Goal: Information Seeking & Learning: Check status

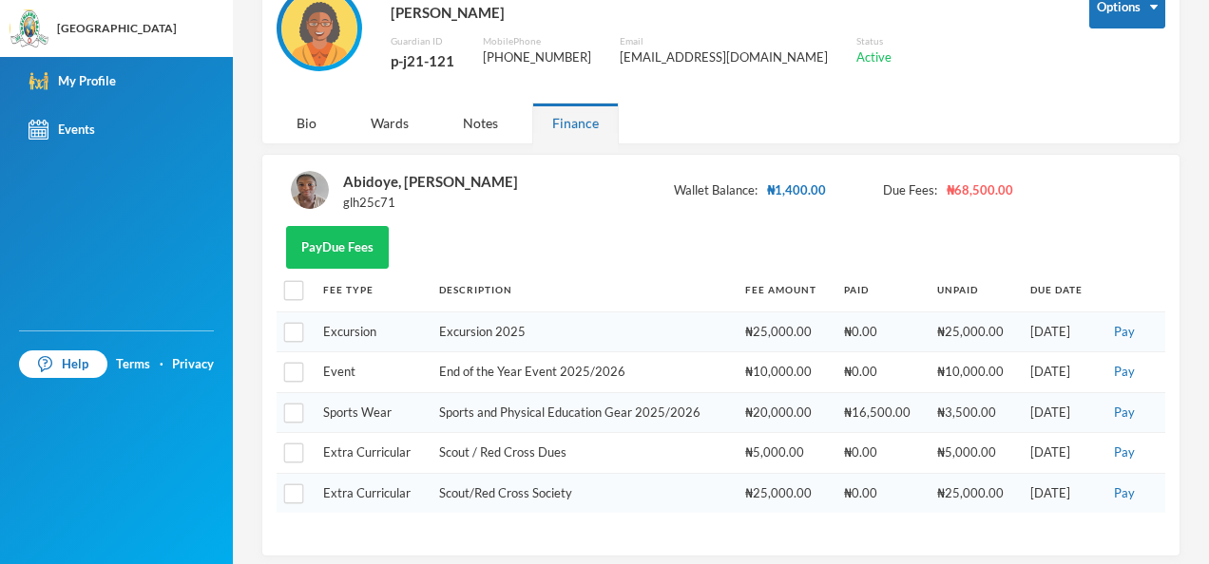
scroll to position [127, 0]
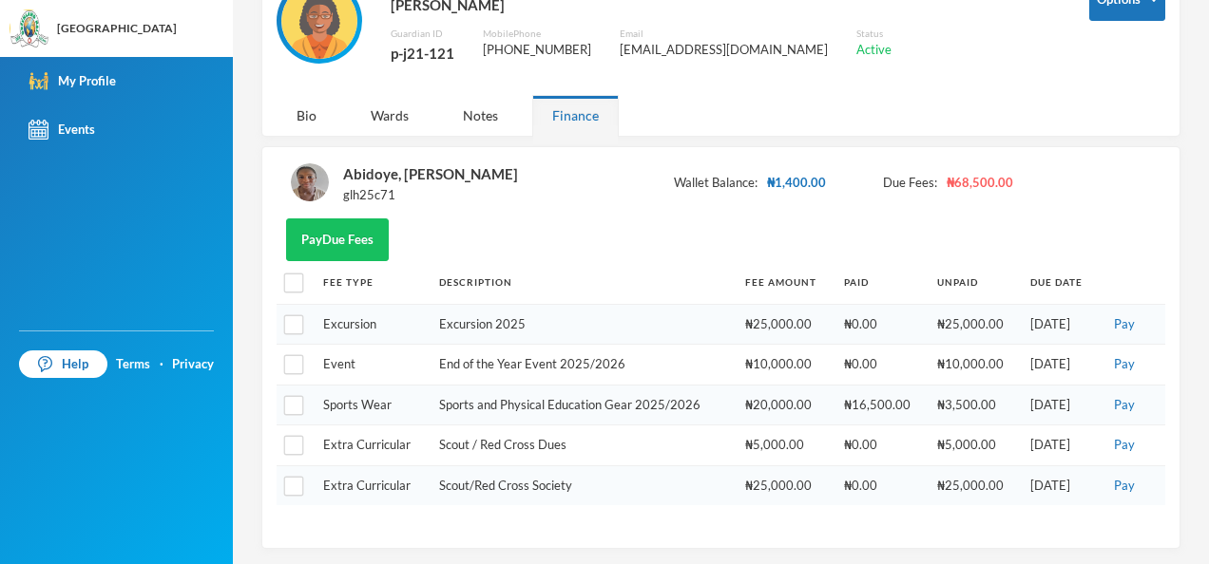
click at [835, 258] on div "Pay Due Fees" at bounding box center [721, 240] width 889 height 43
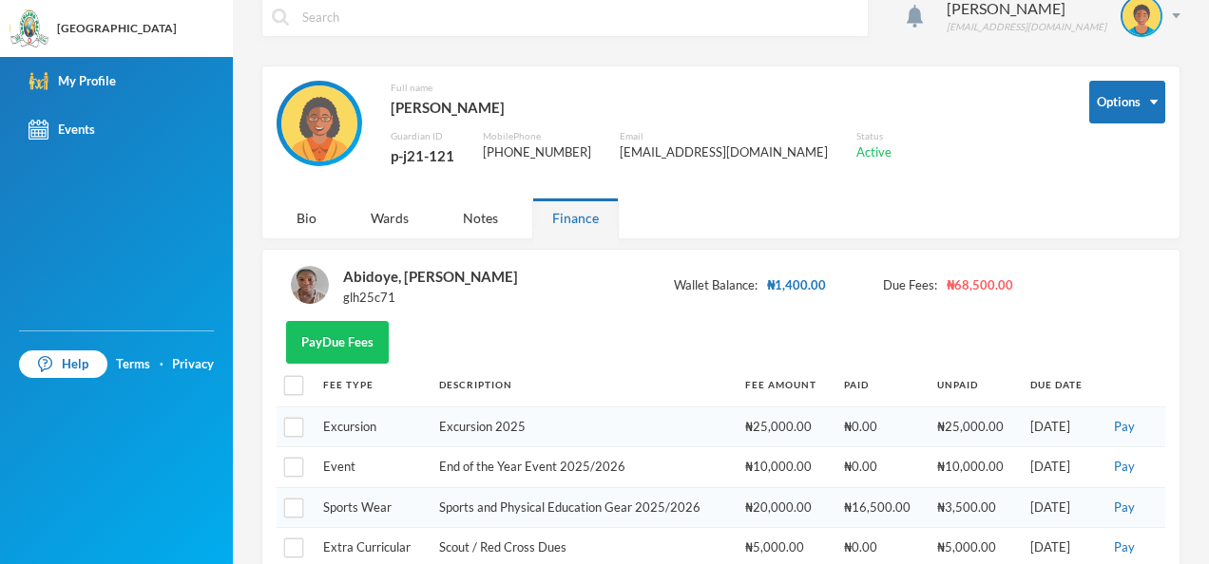
scroll to position [0, 0]
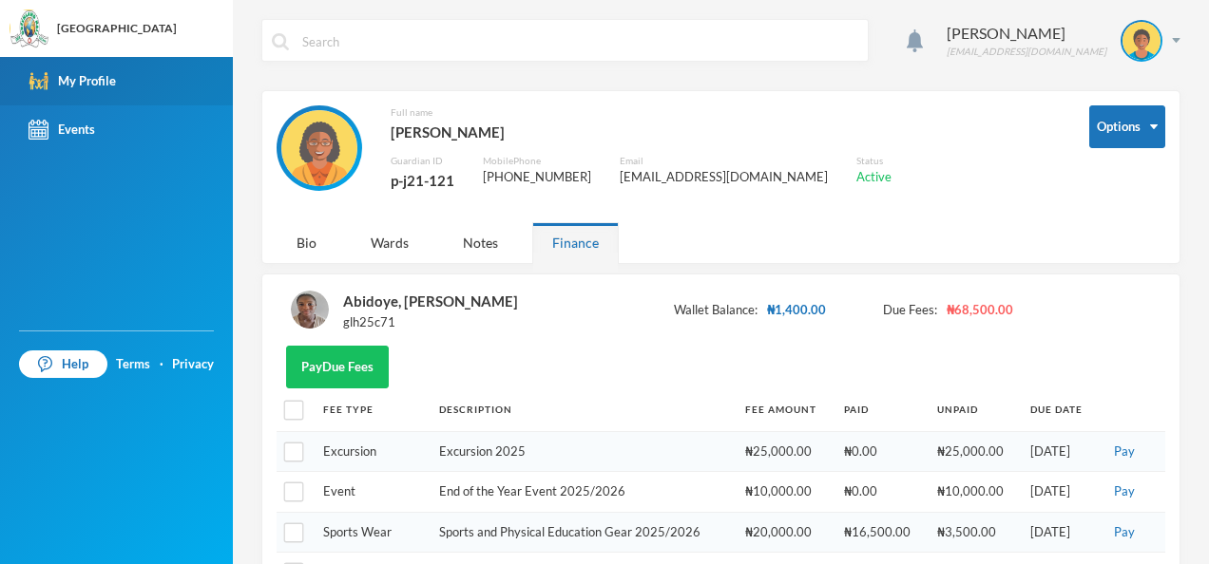
click at [92, 85] on div "My Profile" at bounding box center [72, 81] width 87 height 20
click at [307, 251] on div "Bio" at bounding box center [307, 242] width 60 height 41
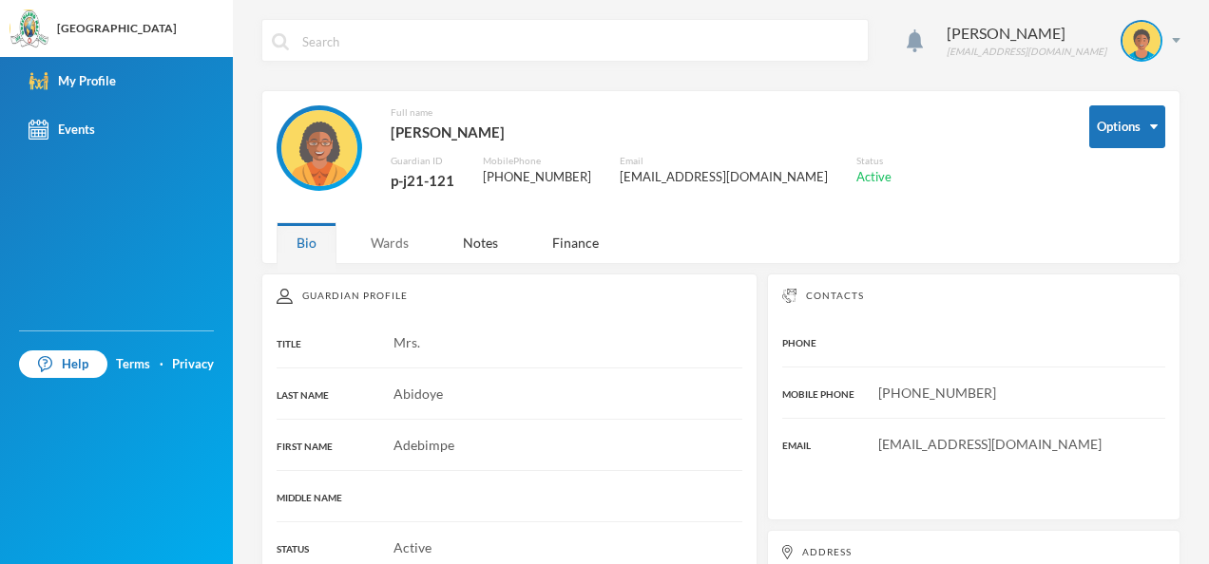
click at [398, 251] on div "Wards" at bounding box center [390, 242] width 78 height 41
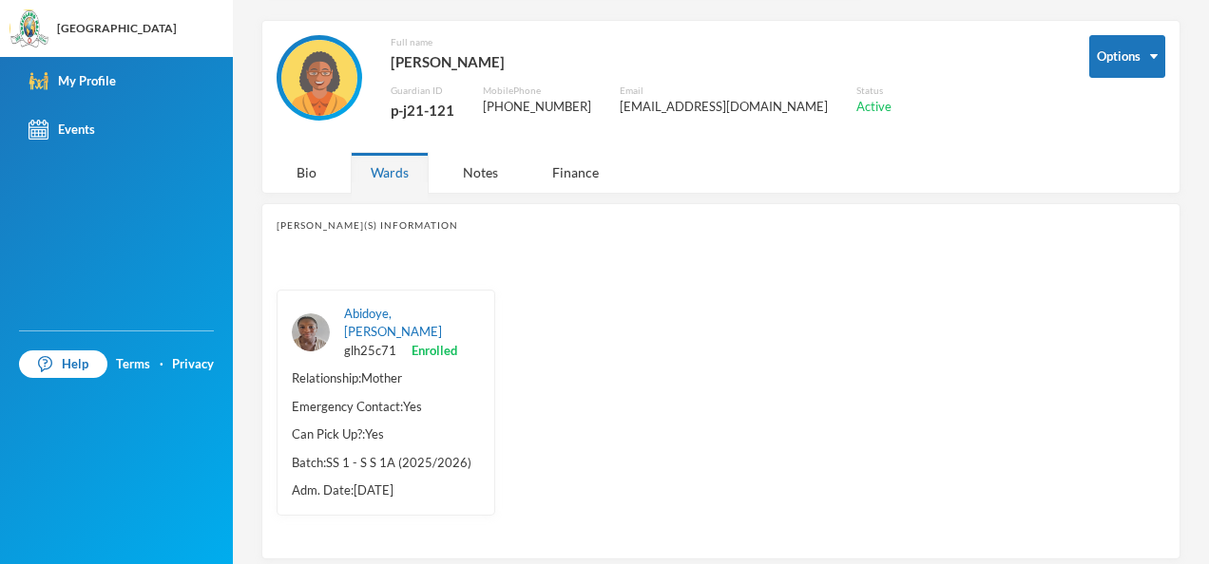
scroll to position [82, 0]
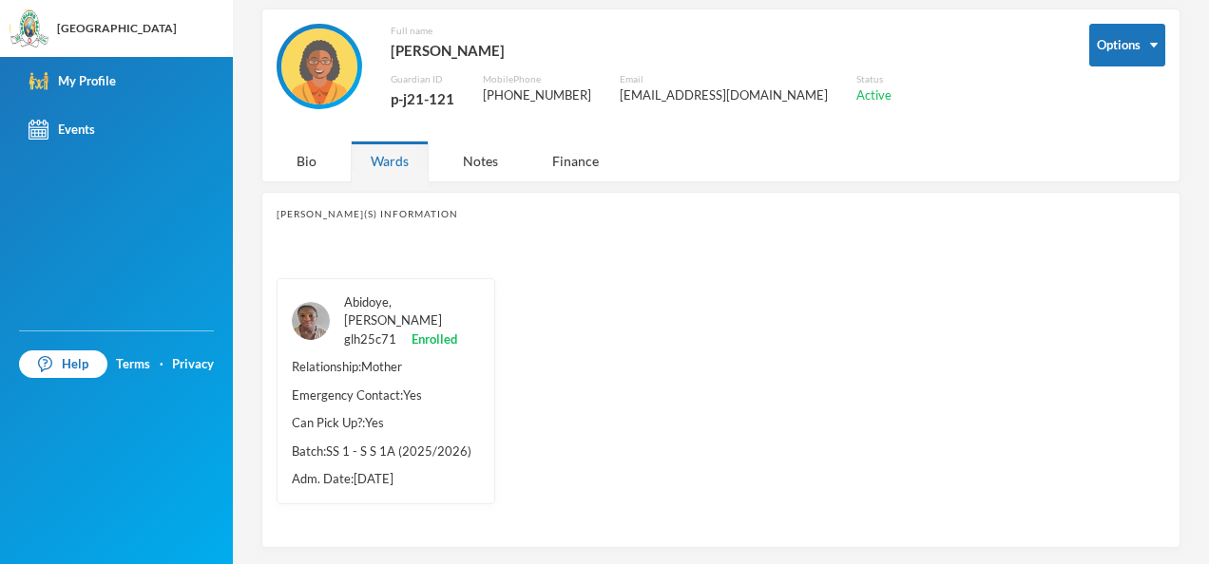
click at [376, 299] on link "Abidoye, [PERSON_NAME]" at bounding box center [393, 312] width 98 height 34
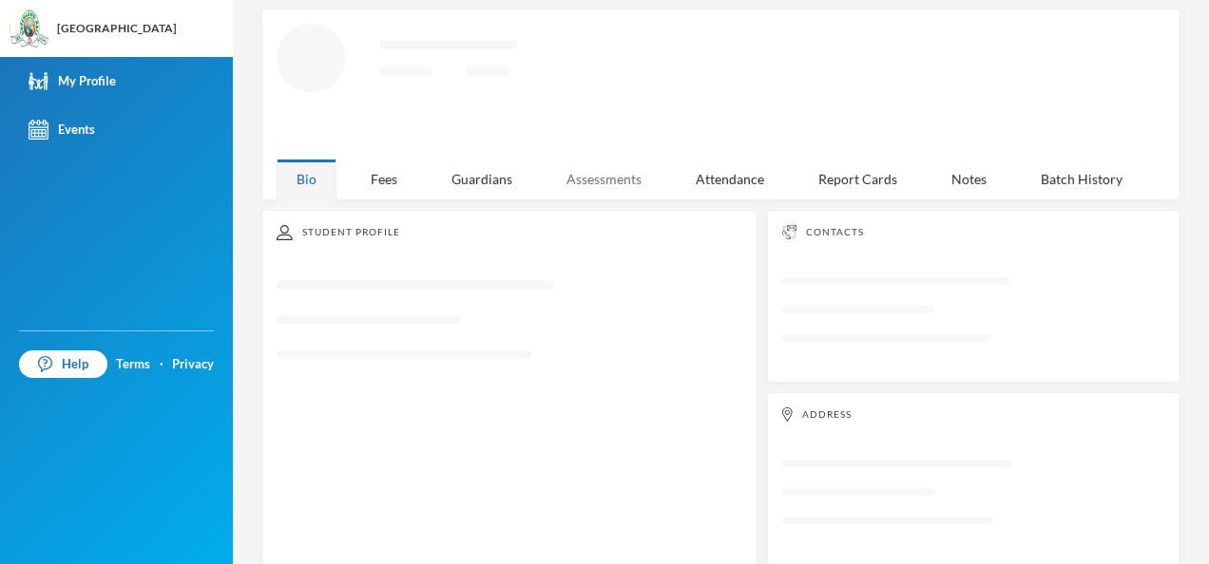
click at [580, 171] on div "Assessments" at bounding box center [603, 179] width 115 height 41
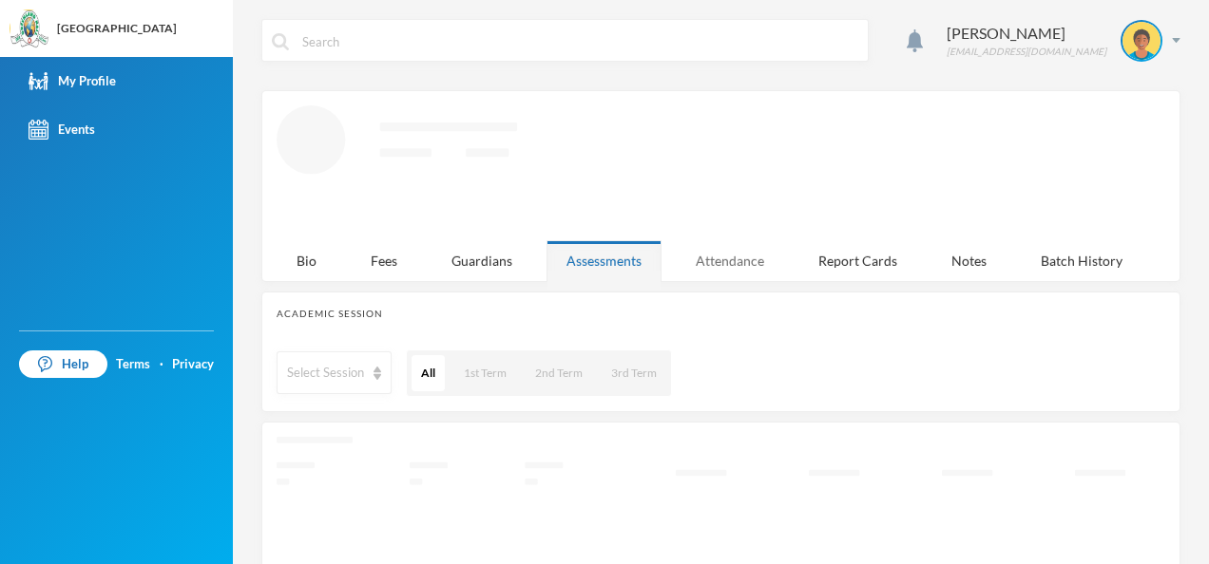
click at [746, 259] on div "Attendance" at bounding box center [730, 260] width 108 height 41
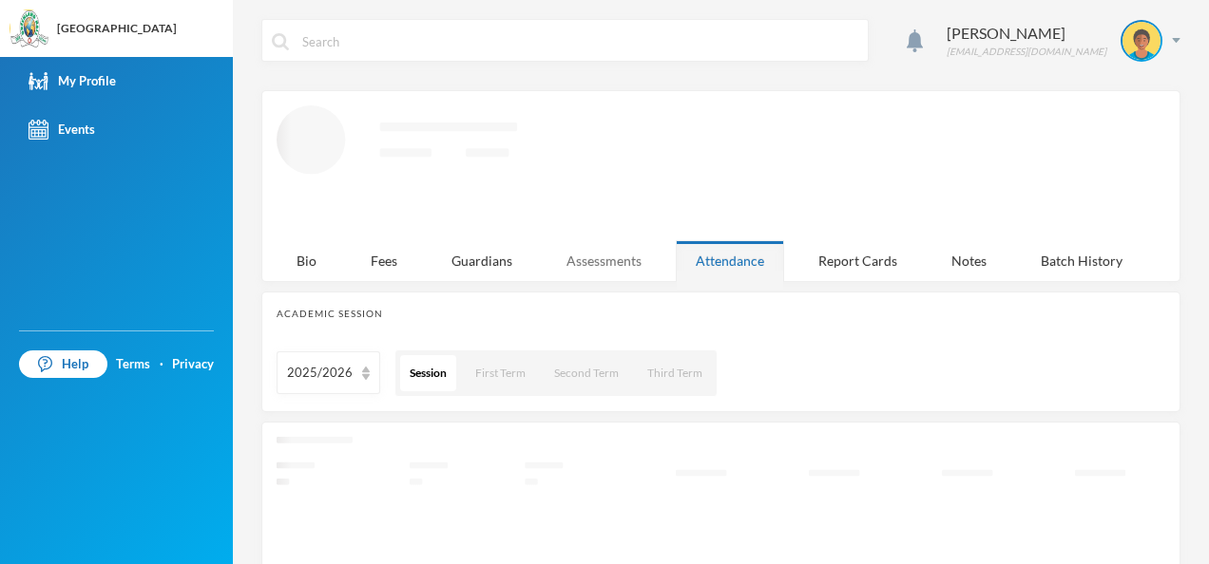
click at [615, 253] on div "Assessments" at bounding box center [603, 260] width 115 height 41
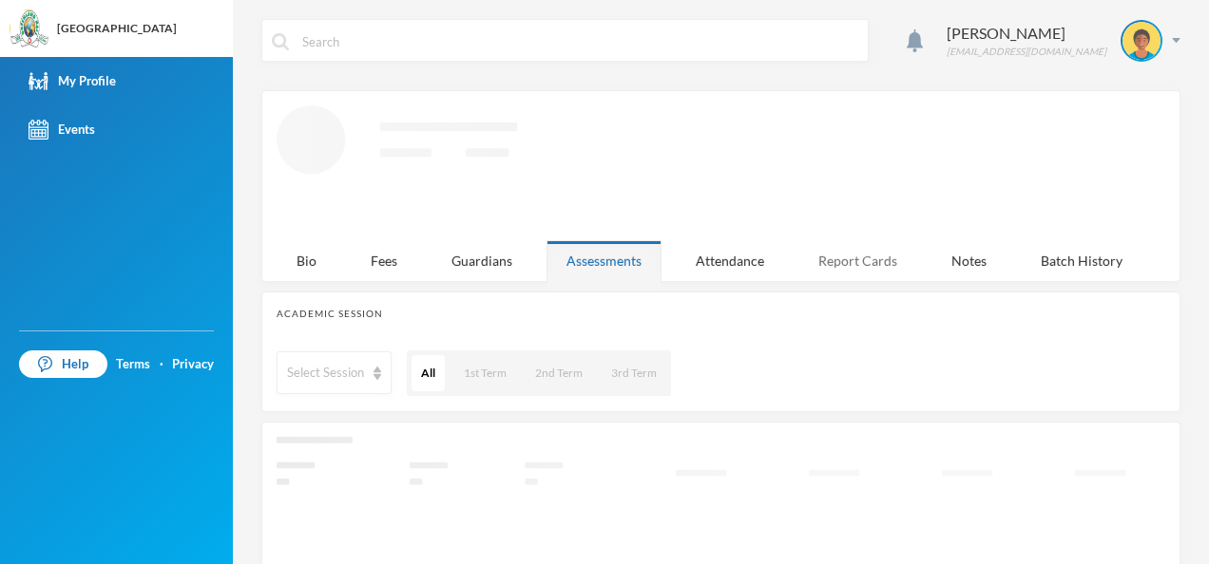
click at [851, 260] on div "Report Cards" at bounding box center [857, 260] width 119 height 41
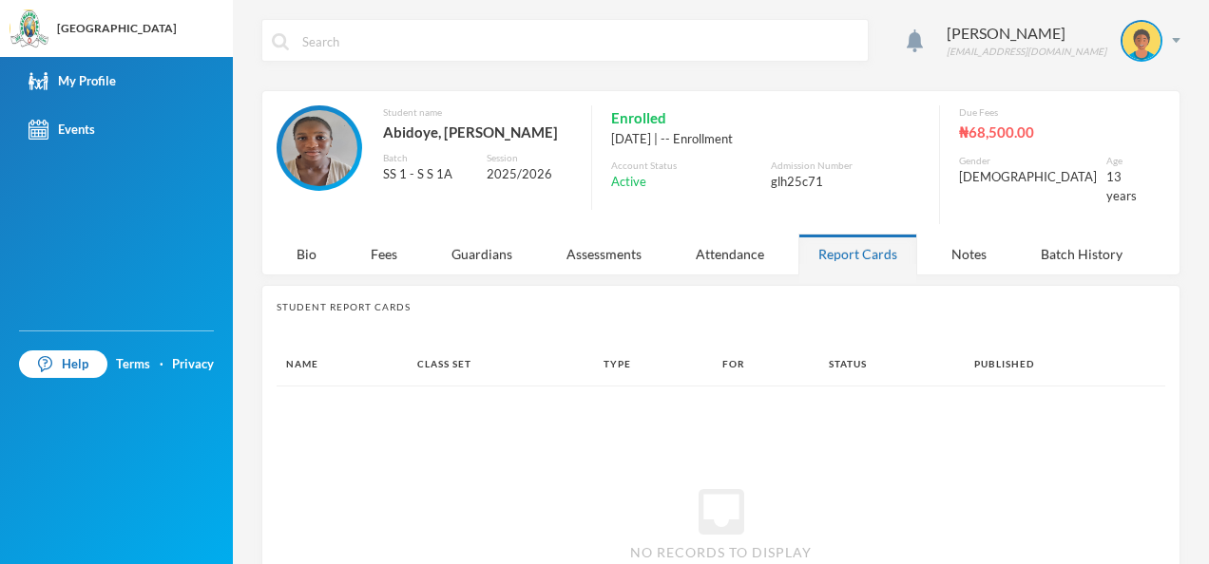
scroll to position [122, 0]
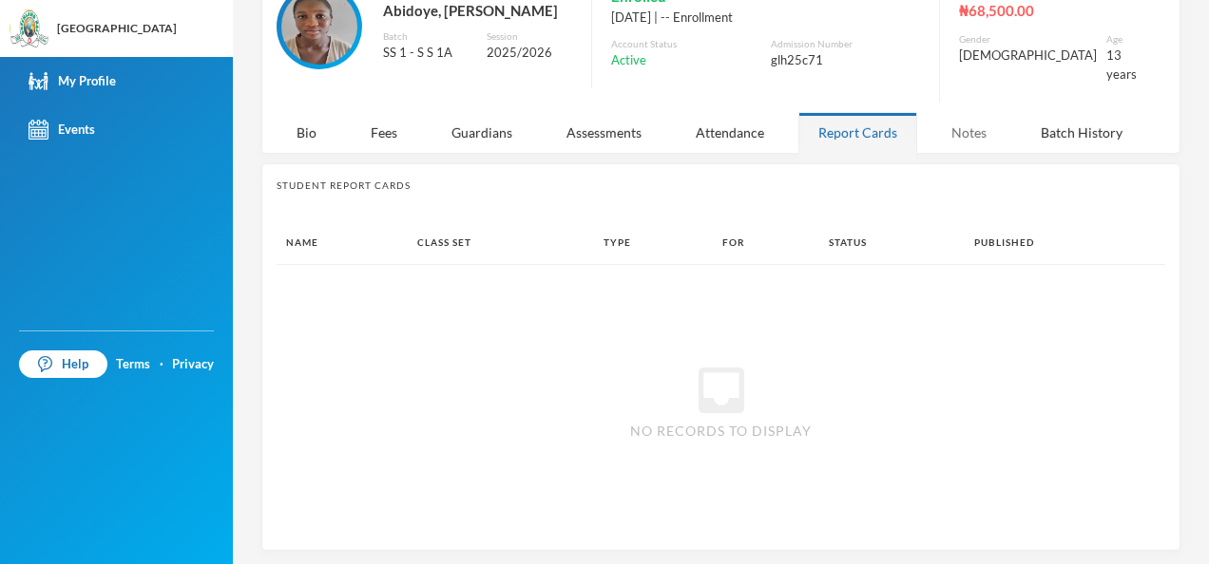
click at [988, 124] on div "Notes" at bounding box center [968, 132] width 75 height 41
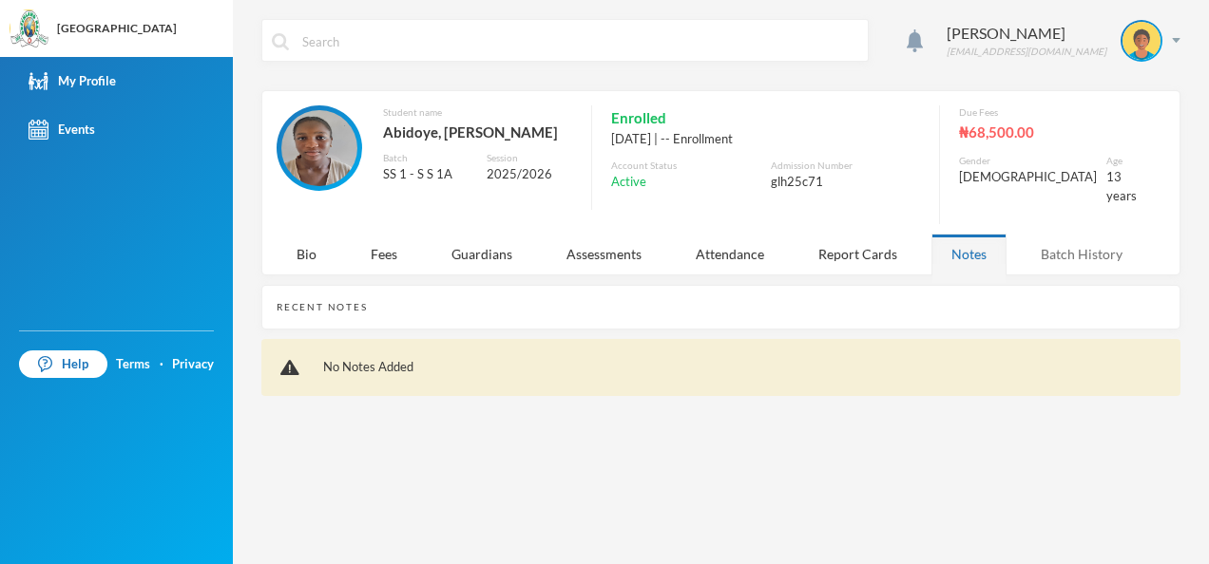
click at [1071, 236] on div "Batch History" at bounding box center [1082, 254] width 122 height 41
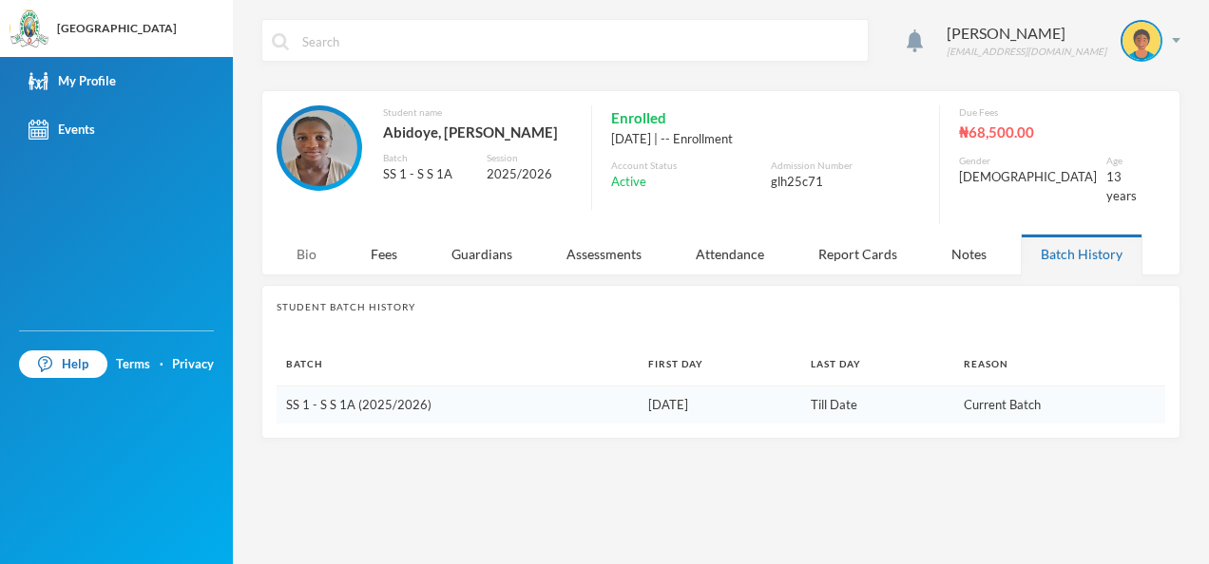
click at [296, 239] on div "Bio" at bounding box center [307, 254] width 60 height 41
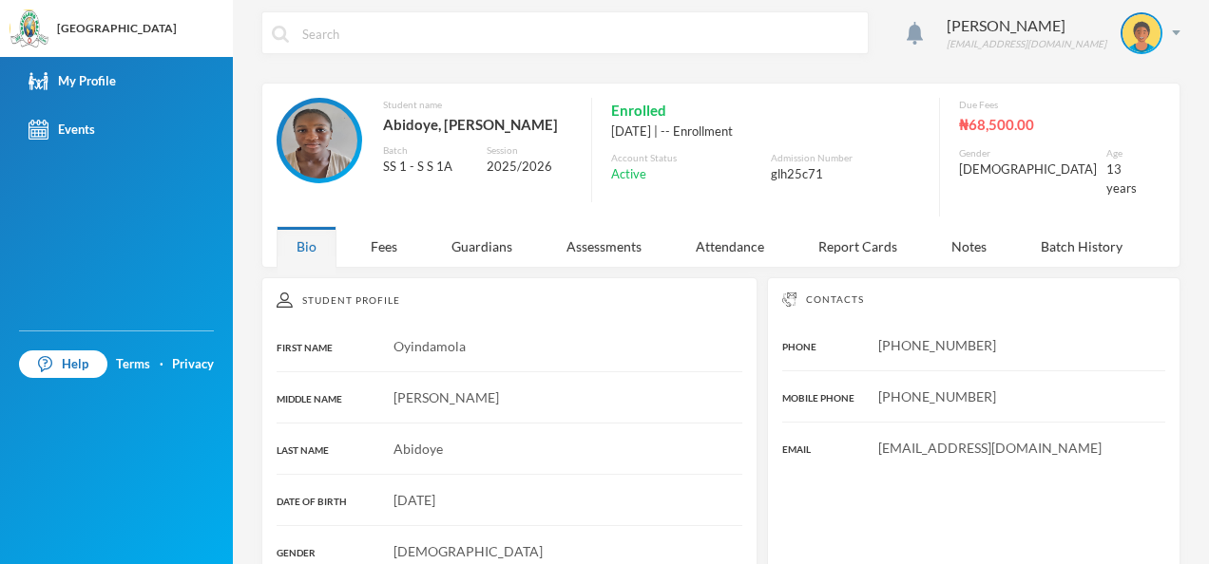
scroll to position [7, 0]
click at [105, 85] on div "My Profile" at bounding box center [72, 81] width 87 height 20
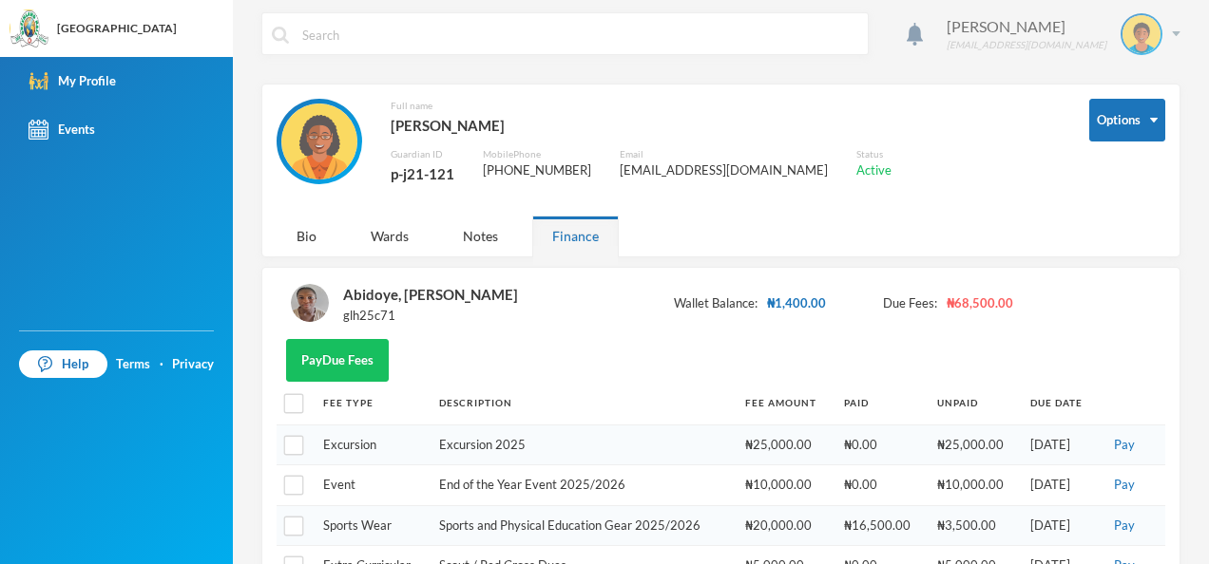
click at [1161, 44] on div "[PERSON_NAME] [EMAIL_ADDRESS][DOMAIN_NAME]" at bounding box center [1056, 34] width 248 height 42
click at [649, 36] on input "text" at bounding box center [579, 34] width 558 height 43
type input "c"
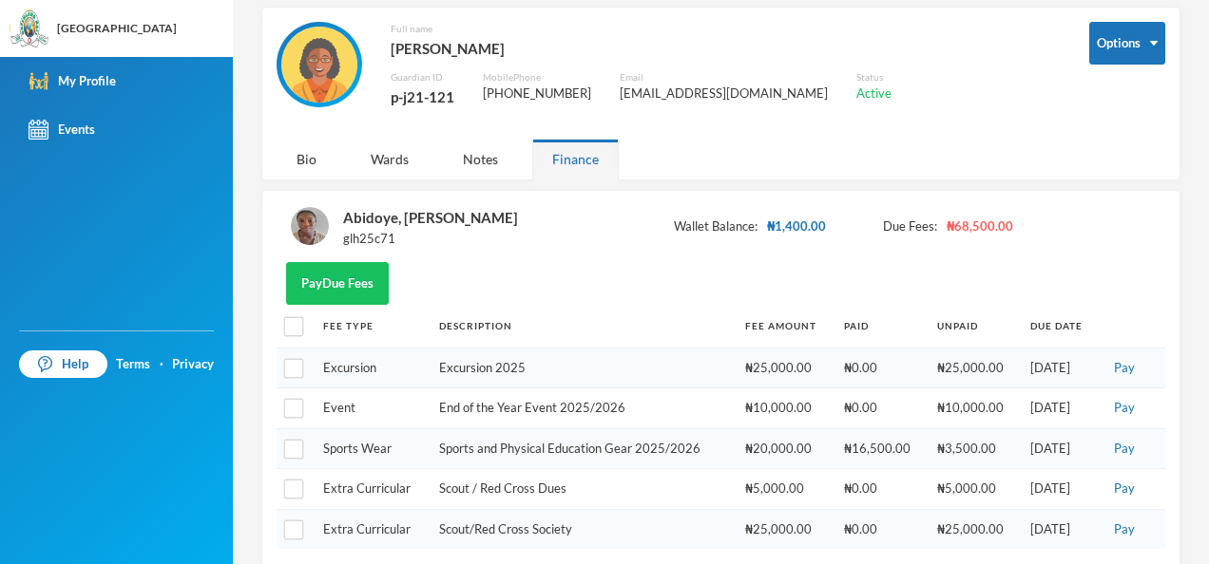
scroll to position [127, 0]
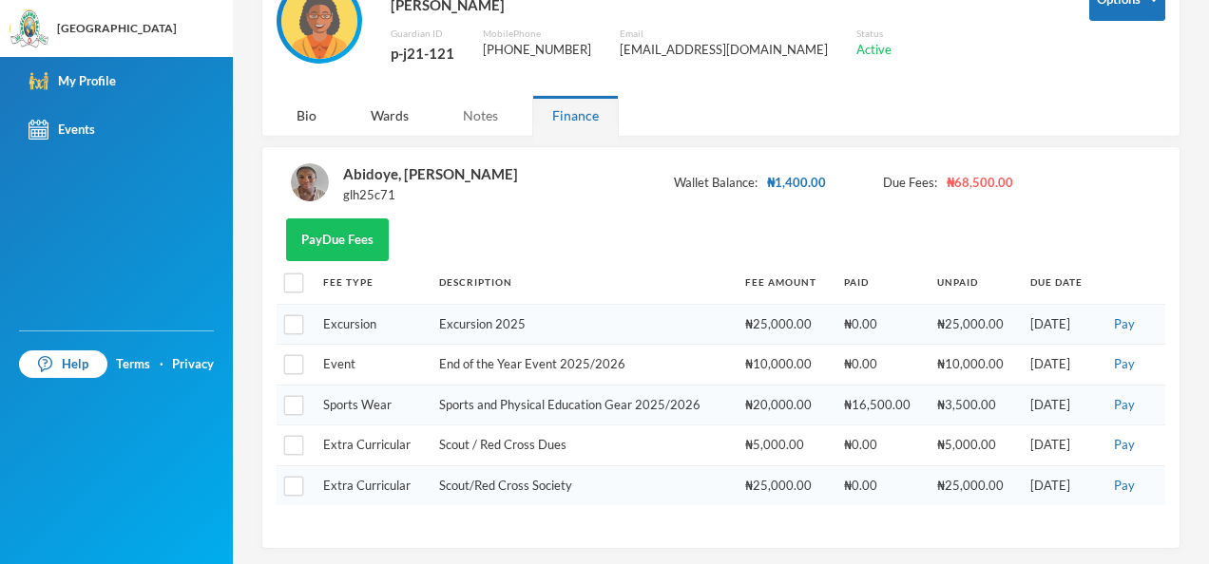
click at [471, 106] on div "Notes" at bounding box center [480, 115] width 75 height 41
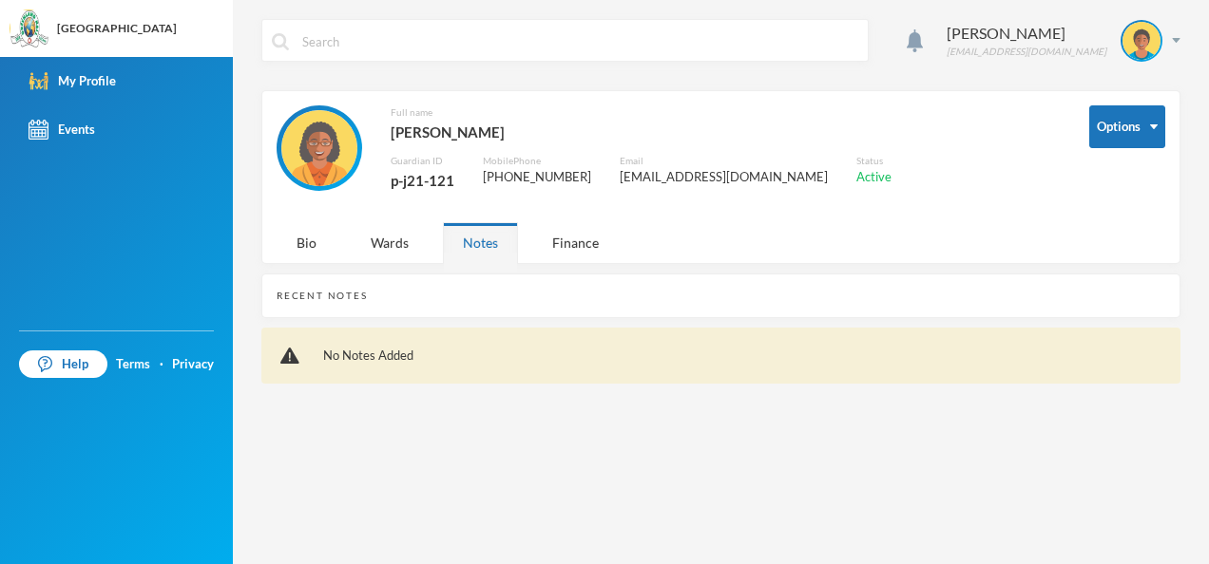
scroll to position [0, 0]
click at [382, 237] on div "Wards" at bounding box center [390, 242] width 78 height 41
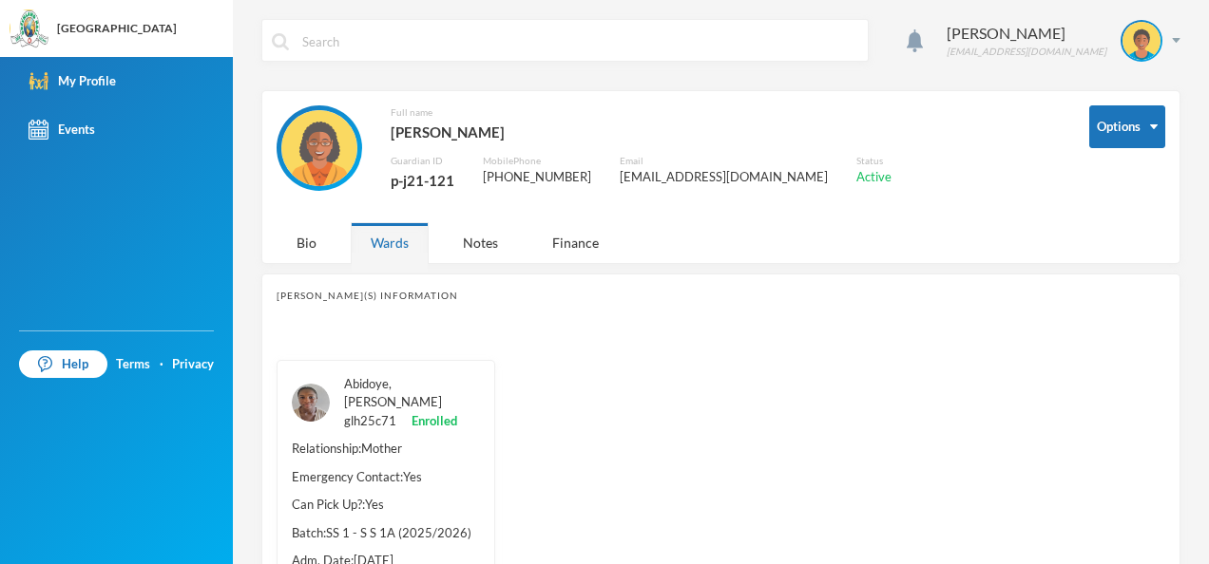
click at [381, 395] on link "Abidoye, [PERSON_NAME]" at bounding box center [393, 393] width 98 height 34
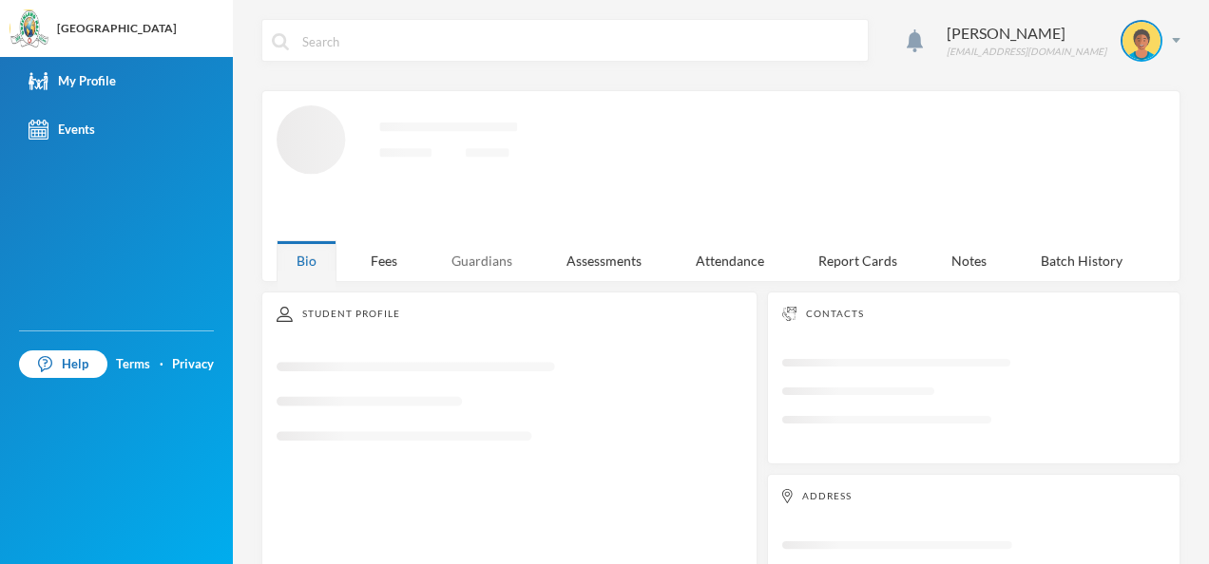
click at [480, 247] on div "Guardians" at bounding box center [481, 260] width 101 height 41
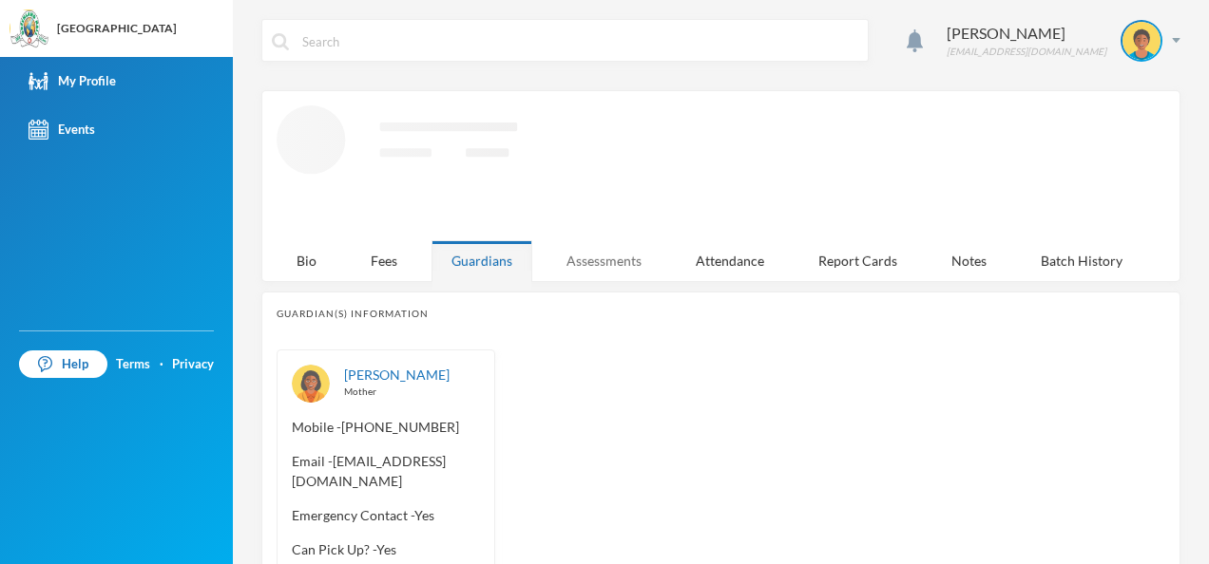
click at [607, 270] on div "Assessments" at bounding box center [603, 260] width 115 height 41
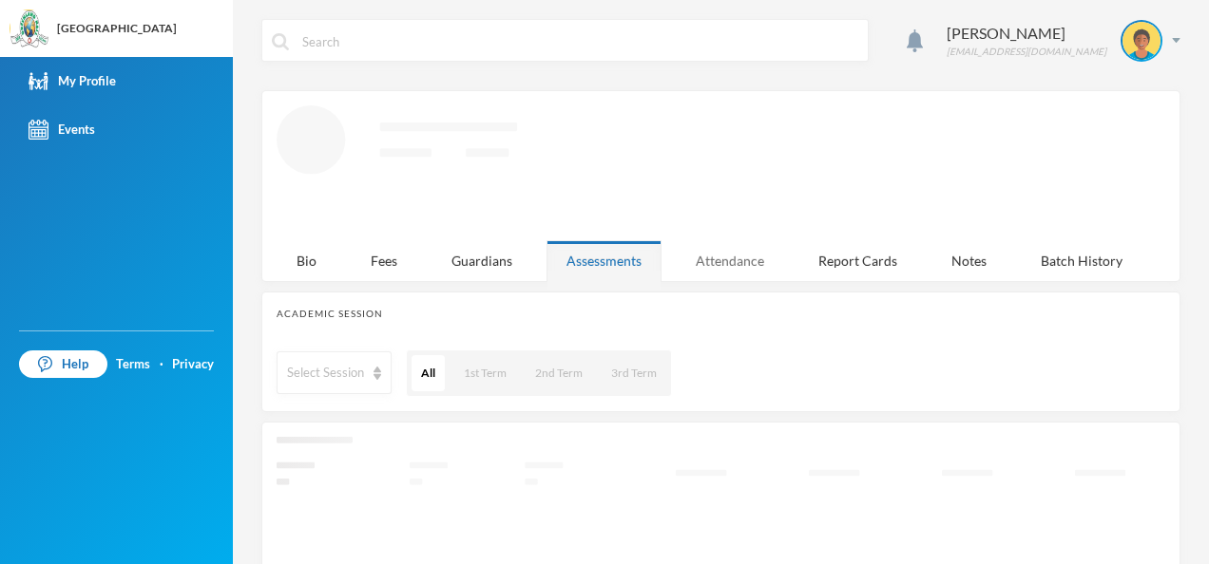
click at [704, 260] on div "Attendance" at bounding box center [730, 260] width 108 height 41
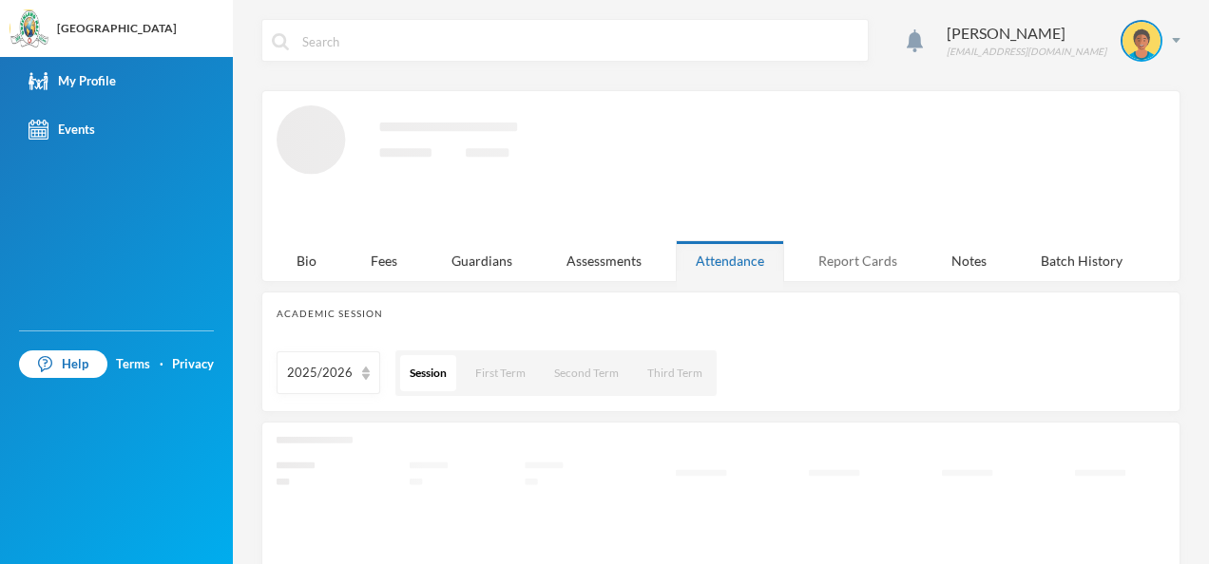
click at [816, 255] on div "Report Cards" at bounding box center [857, 260] width 119 height 41
